Goal: Transaction & Acquisition: Purchase product/service

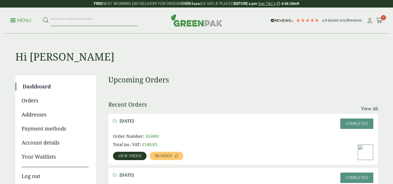
click at [76, 20] on input "search" at bounding box center [93, 20] width 87 height 11
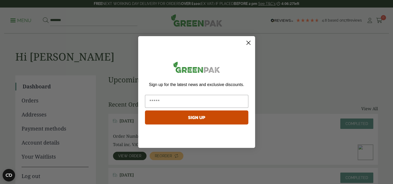
click at [247, 42] on circle "Close dialog" at bounding box center [248, 42] width 9 height 9
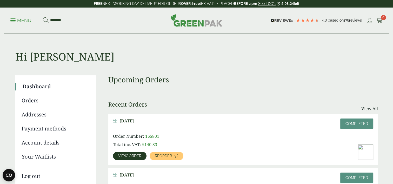
click at [103, 21] on input "********" at bounding box center [93, 20] width 87 height 11
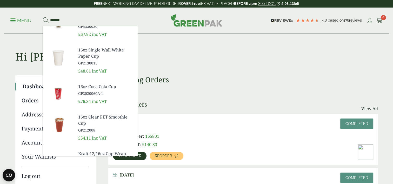
scroll to position [96, 0]
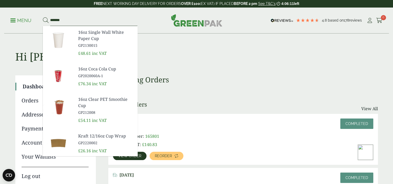
type input "*******"
click at [183, 62] on h1 "Hi [PERSON_NAME]" at bounding box center [196, 48] width 363 height 29
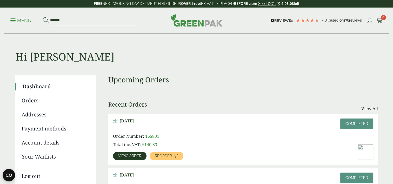
click at [39, 86] on link "Dashboard" at bounding box center [56, 87] width 66 height 8
click at [12, 21] on p "Menu" at bounding box center [20, 20] width 21 height 6
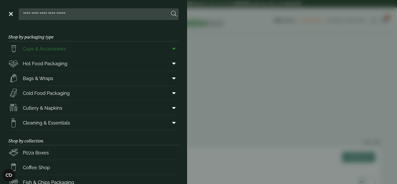
click at [50, 48] on span "Cups & Accessories" at bounding box center [44, 48] width 43 height 7
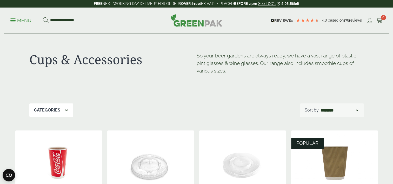
click at [66, 111] on icon at bounding box center [66, 110] width 4 height 4
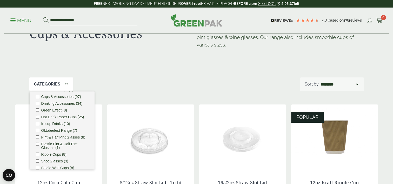
scroll to position [21, 0]
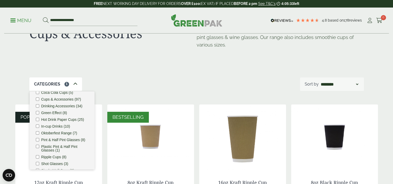
click at [179, 61] on div "Cups & Accessories So your beer gardens are always ready, we have a vast range …" at bounding box center [196, 43] width 335 height 70
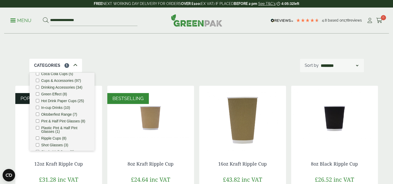
scroll to position [78, 0]
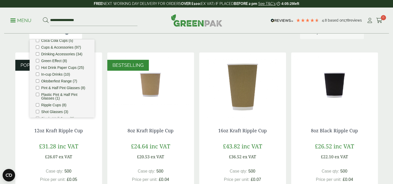
click at [27, 138] on div "12oz Kraft Ripple Cup £31.28 inc VAT £26.07 ex VAT Case qty: 500 Price per unit…" at bounding box center [58, 166] width 87 height 96
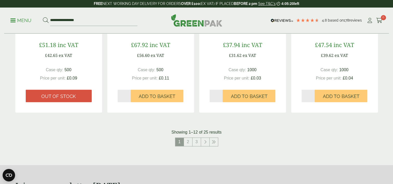
scroll to position [546, 0]
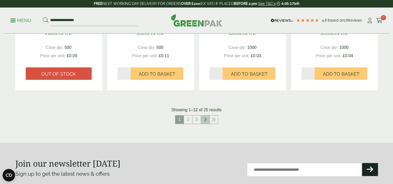
click at [203, 121] on link at bounding box center [205, 119] width 8 height 8
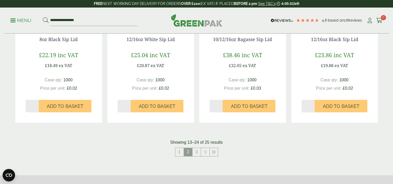
scroll to position [546, 0]
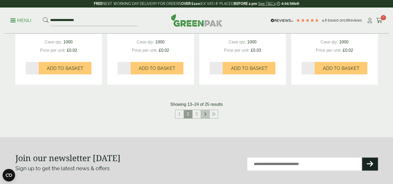
click at [206, 115] on icon at bounding box center [205, 114] width 3 height 4
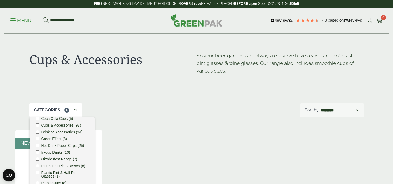
click at [74, 108] on icon at bounding box center [75, 110] width 4 height 4
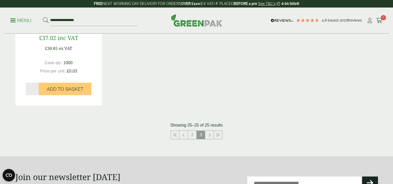
scroll to position [208, 0]
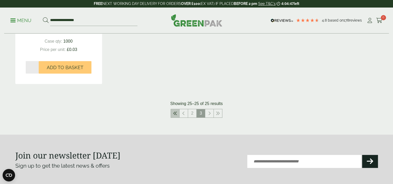
click at [176, 114] on icon at bounding box center [175, 113] width 4 height 4
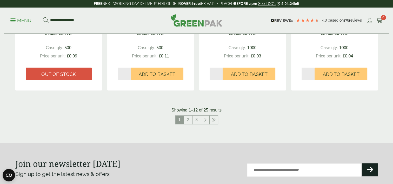
scroll to position [546, 0]
click at [205, 119] on icon at bounding box center [205, 120] width 3 height 4
